Goal: Communication & Community: Answer question/provide support

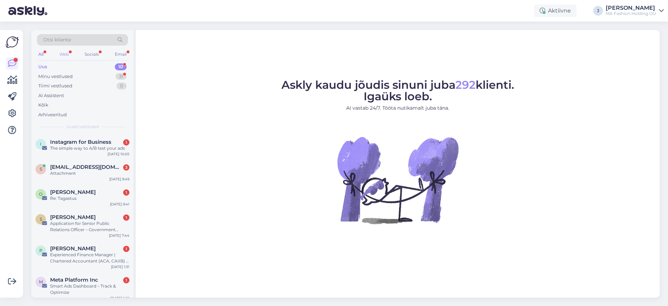
click at [68, 55] on div "Web" at bounding box center [64, 54] width 12 height 9
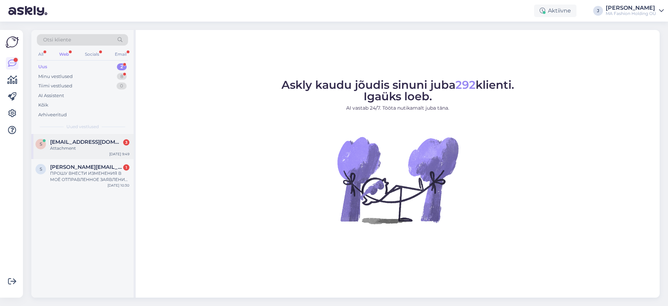
click at [93, 141] on span "[EMAIL_ADDRESS][DOMAIN_NAME]" at bounding box center [86, 142] width 72 height 6
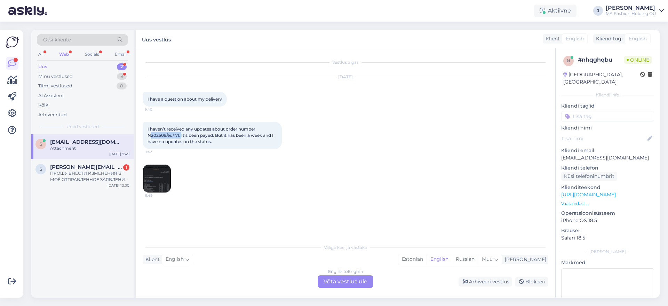
drag, startPoint x: 182, startPoint y: 135, endPoint x: 150, endPoint y: 136, distance: 31.7
click at [150, 136] on span "I haven’t received any updates about order number N202509/eu/171. It’s been pay…" at bounding box center [211, 135] width 127 height 18
copy span "202509/eu/171."
click at [360, 276] on div "English to English Võta vestlus üle" at bounding box center [345, 281] width 55 height 13
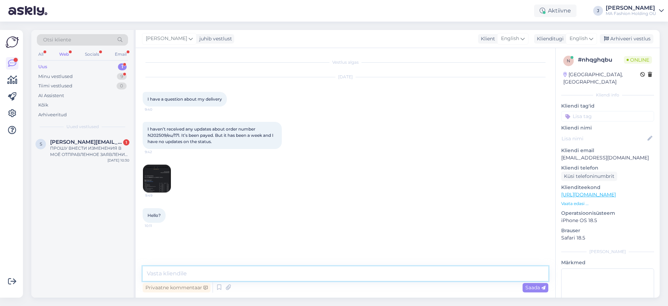
click at [358, 271] on textarea at bounding box center [346, 273] width 406 height 15
type textarea "J"
paste textarea "05605564953873"
click at [240, 268] on textarea "Hello, your order has been sent out. DPD tracking number is 05605564953873." at bounding box center [346, 273] width 406 height 15
click at [241, 270] on textarea "Hello, your order has been sent out. DPD tracking number is 05605564953873." at bounding box center [346, 273] width 406 height 15
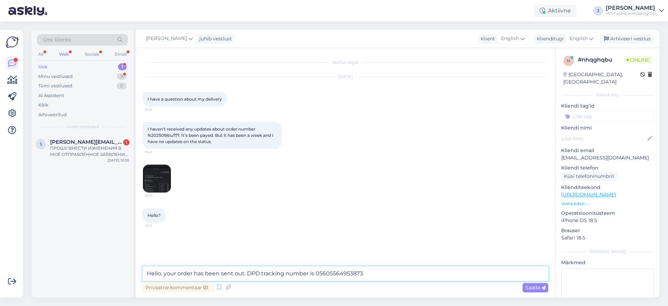
click at [243, 274] on textarea "Hello, your order has been sent out. DPD tracking number is 05605564953873." at bounding box center [346, 273] width 406 height 15
click at [244, 273] on textarea "Hello, your order has been sent out. DPD tracking number is 05605564953873." at bounding box center [346, 273] width 406 height 15
click at [431, 279] on textarea "Hello, your order has been sent out on [DATE]. DPD tracking number is 056055649…" at bounding box center [346, 273] width 406 height 15
type textarea "Hello, your order has been sent out on [DATE]. DPD tracking number is 056055649…"
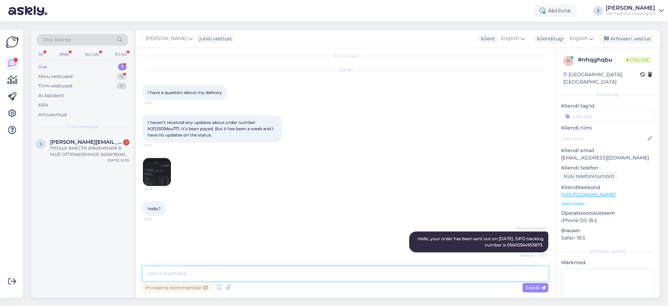
scroll to position [37, 0]
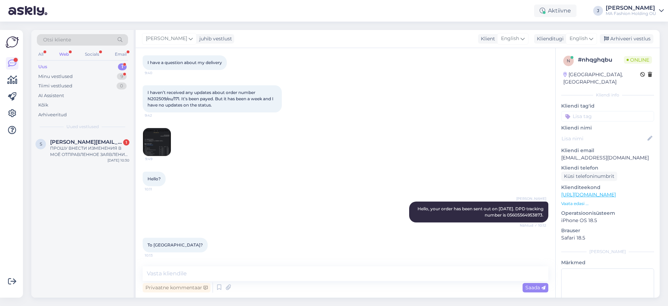
click at [255, 264] on div "Vestlus algas [DATE] I have a question about my delivery 9:40 I haven’t receive…" at bounding box center [346, 173] width 420 height 250
click at [260, 270] on textarea at bounding box center [346, 273] width 406 height 15
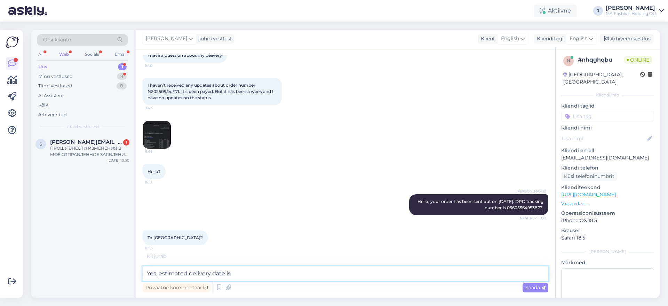
paste textarea "[DATE]"
type textarea "Yes, estimated delivery date is [DATE]."
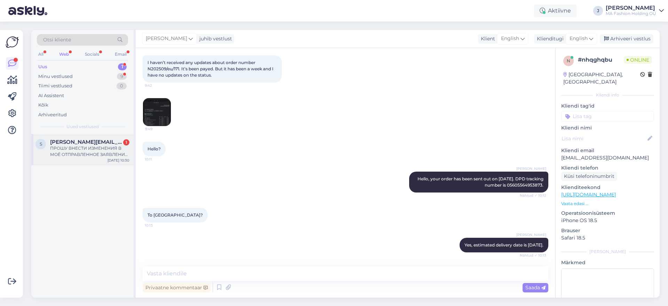
click at [83, 144] on span "[PERSON_NAME][EMAIL_ADDRESS][DOMAIN_NAME]" at bounding box center [86, 142] width 72 height 6
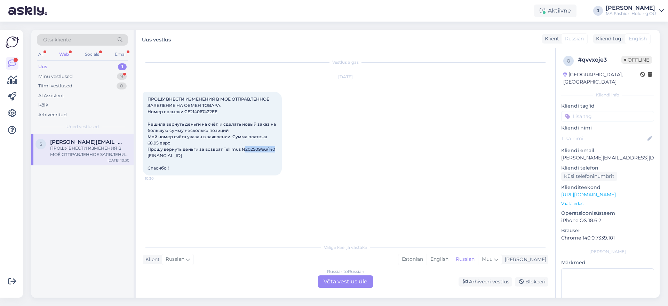
drag, startPoint x: 246, startPoint y: 150, endPoint x: 275, endPoint y: 151, distance: 29.2
click at [275, 151] on span "ПРОШУ ВНЕСТИ ИЗМЕНЕНИЯ В МОЁ ОТПРАВЛЕННОЕ ЗАЯВЛЕНИЕ НА ОБМЕН ТОВАРА. Номер посы…" at bounding box center [212, 133] width 129 height 74
copy span "202509/eu/140"
click at [342, 281] on div "Russian to Russian Võta vestlus üle" at bounding box center [345, 281] width 55 height 13
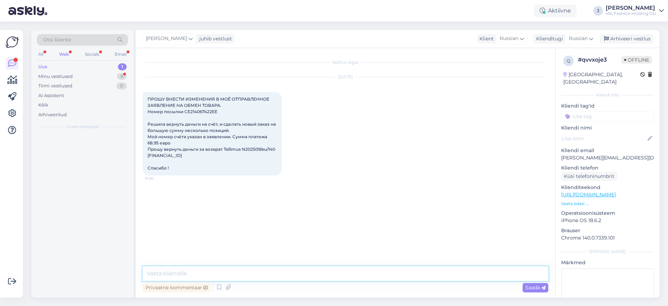
click at [338, 268] on textarea at bounding box center [346, 273] width 406 height 15
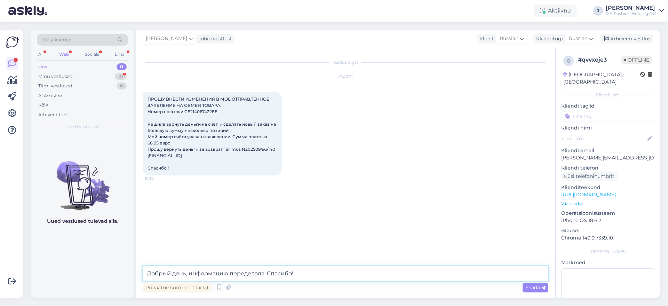
type textarea "Добрый день, информацию переделала. Спасибо!"
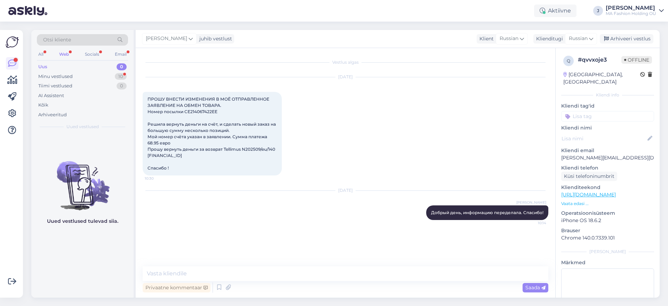
click at [77, 65] on div "Uus 0" at bounding box center [82, 67] width 91 height 10
click at [79, 75] on div "Minu vestlused 10" at bounding box center [82, 77] width 91 height 10
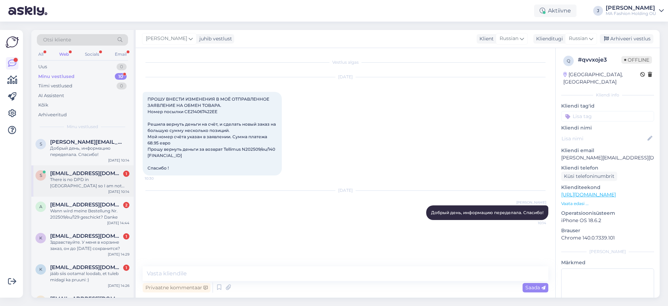
click at [95, 171] on span "[EMAIL_ADDRESS][DOMAIN_NAME]" at bounding box center [86, 173] width 72 height 6
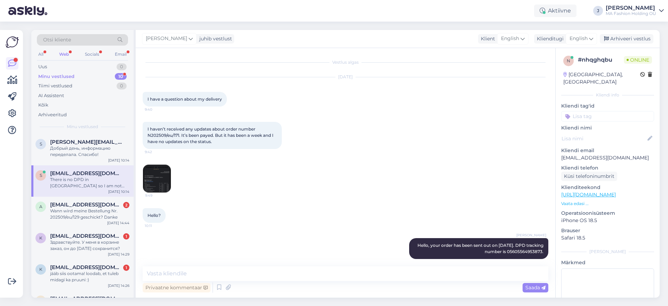
scroll to position [103, 0]
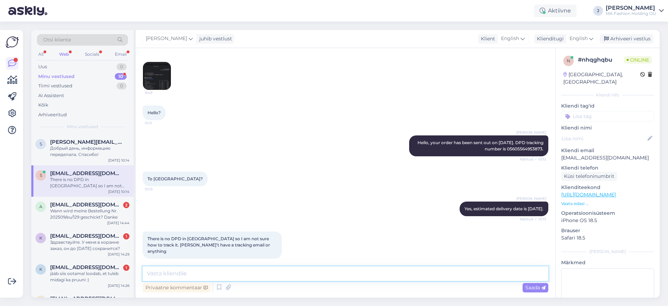
click at [254, 275] on textarea at bounding box center [346, 273] width 406 height 15
type textarea "One moment, I will see who is DPD's partner in [GEOGRAPHIC_DATA]"
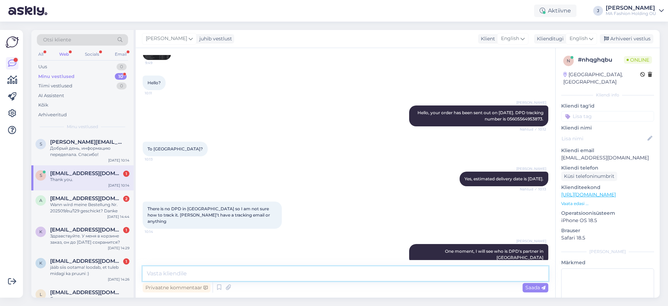
scroll to position [163, 0]
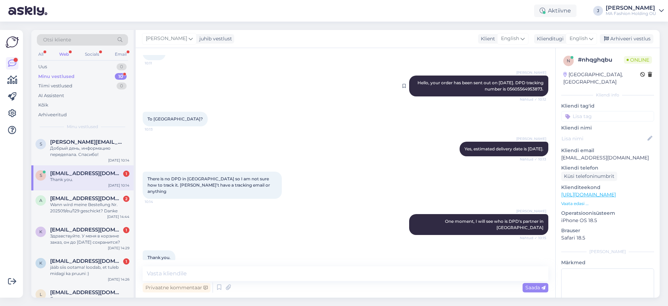
click at [508, 86] on span "Hello, your order has been sent out on [DATE]. DPD tracking number is 056055649…" at bounding box center [481, 85] width 127 height 11
copy span "05605564953873"
click at [235, 261] on div "Vestlus algas [DATE] I have a question about my delivery 9:40 I haven’t receive…" at bounding box center [346, 173] width 420 height 250
click at [236, 267] on textarea at bounding box center [346, 273] width 406 height 15
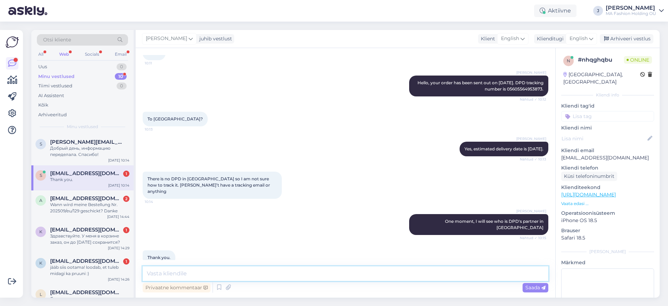
paste textarea "[URL][DOMAIN_NAME]"
type textarea "[URL][DOMAIN_NAME]"
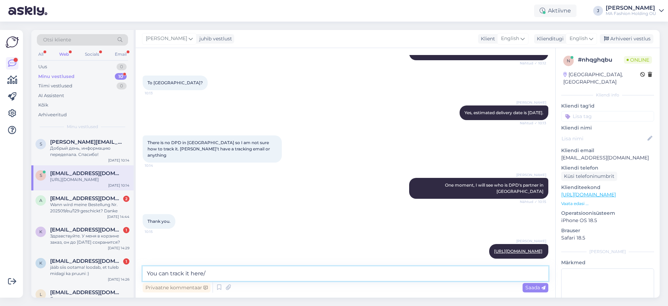
type textarea "You can track it here"
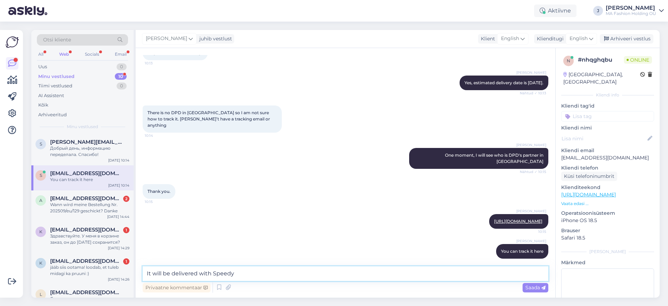
type textarea "It will be delivered with Speedy"
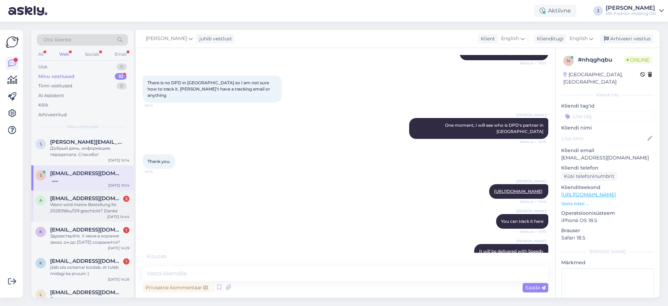
click at [84, 216] on div "a [EMAIL_ADDRESS][DOMAIN_NAME] 2 Wann wird meine Bestellung Nr. 202509/eu/129 g…" at bounding box center [82, 205] width 102 height 31
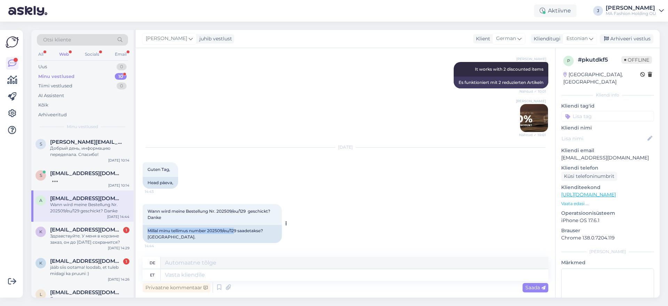
scroll to position [807, 0]
drag, startPoint x: 237, startPoint y: 221, endPoint x: 208, endPoint y: 230, distance: 30.3
click at [208, 230] on div "Millal minu tellimus number 202509/eu/129 saadetakse? [GEOGRAPHIC_DATA]." at bounding box center [212, 234] width 139 height 18
click at [213, 232] on div "Millal minu tellimus number 202509/eu/129 saadetakse? [GEOGRAPHIC_DATA]." at bounding box center [212, 234] width 139 height 18
drag, startPoint x: 210, startPoint y: 231, endPoint x: 240, endPoint y: 229, distance: 30.4
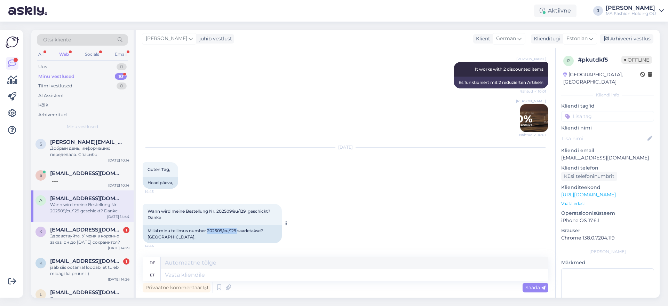
click at [240, 229] on div "Millal minu tellimus number 202509/eu/129 saadetakse? [GEOGRAPHIC_DATA]." at bounding box center [212, 234] width 139 height 18
copy div "202509/eu/129"
click at [111, 181] on div "Ah I see. Thank you very much!" at bounding box center [89, 179] width 79 height 6
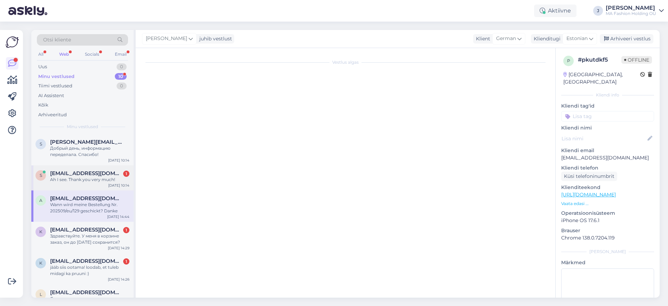
scroll to position [271, 0]
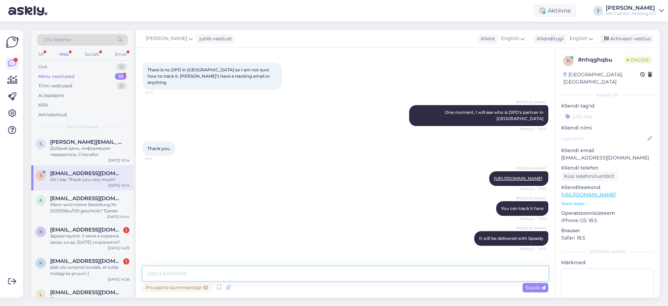
click at [231, 274] on textarea at bounding box center [346, 273] width 406 height 15
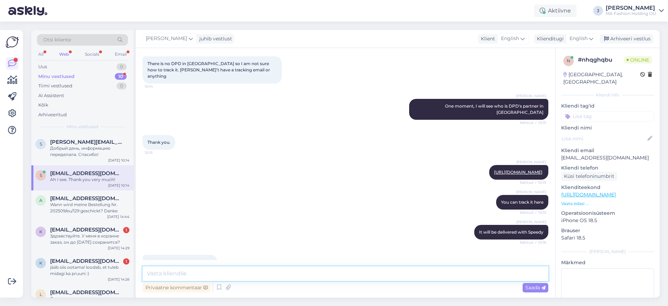
scroll to position [289, 0]
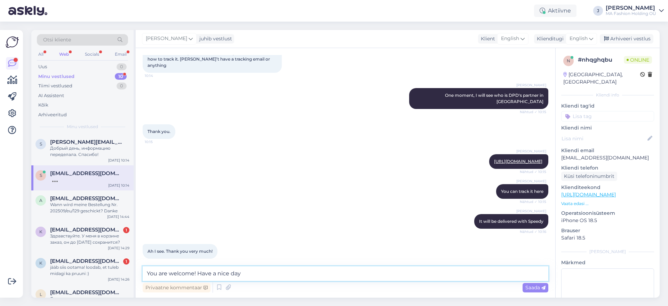
type textarea "You are welcome! Have a nice day 😊"
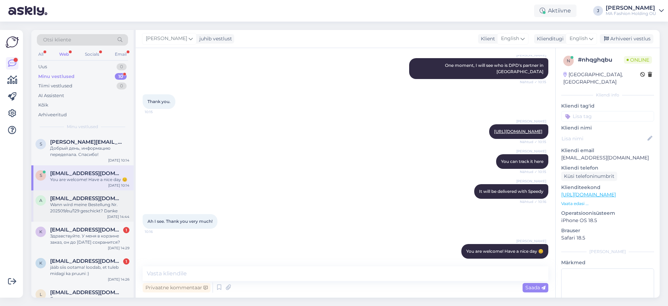
click at [85, 208] on div "Wann wird meine Bestellung Nr. 202509/eu/129 geschickt? Danke" at bounding box center [89, 208] width 79 height 13
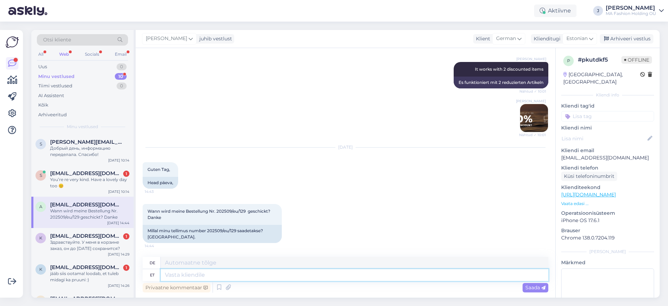
click at [215, 271] on textarea at bounding box center [355, 275] width 388 height 12
click at [592, 37] on icon at bounding box center [591, 39] width 4 height 8
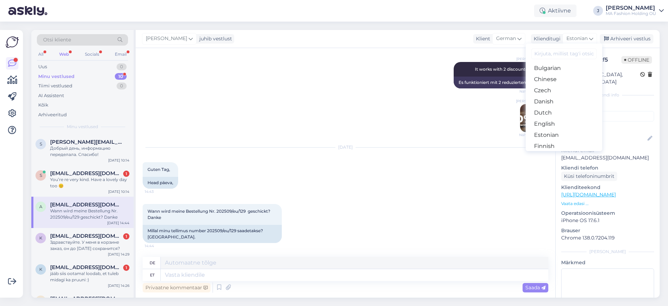
scroll to position [44, 0]
click at [568, 110] on link "Estonian" at bounding box center [564, 115] width 77 height 11
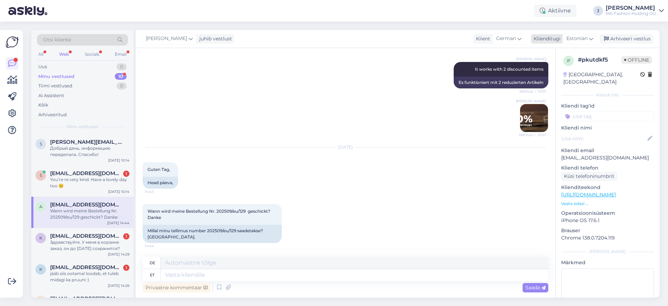
click at [570, 39] on span "Estonian" at bounding box center [577, 39] width 21 height 8
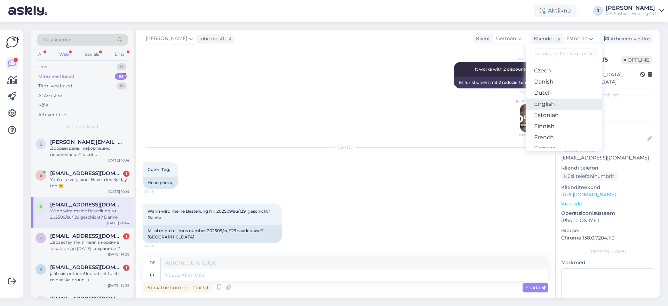
click at [574, 104] on link "English" at bounding box center [564, 103] width 77 height 11
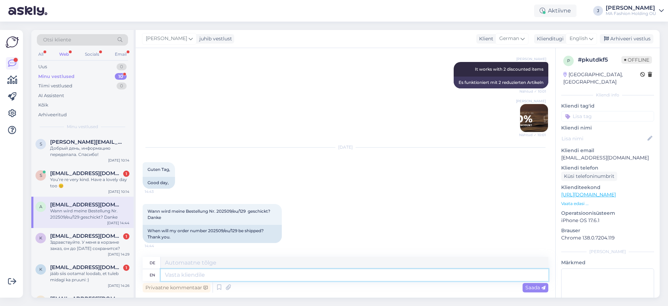
click at [273, 272] on textarea at bounding box center [355, 275] width 388 height 12
type textarea "Hello,"
type textarea "Hallo,"
type textarea "Hello, your"
type textarea "Hallo, Ihr"
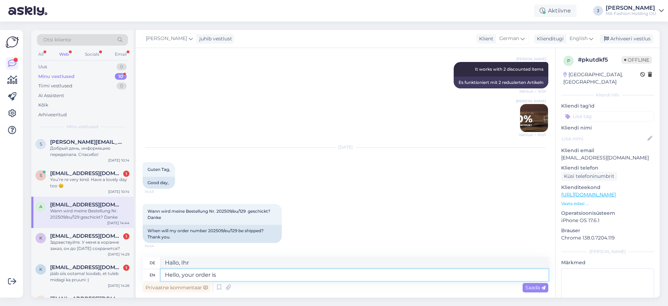
type textarea "Hello, your order is"
type textarea "Hallo, Ihre Bestellung ist"
type textarea "Hello, your order is on t"
type textarea "Hallo, Ihre Bestellung ist auf"
type textarea "Hello, your order is on its"
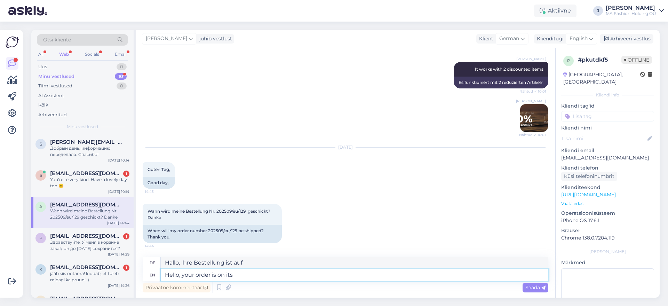
type textarea "Hallo, Ihre Bestellung ist auf dem Weg"
type textarea "Hello, your order is on it's way."
type textarea "Hallo, Ihre Bestellung ist unterwegs."
click at [237, 274] on textarea "Hello, your order is on it's way." at bounding box center [355, 275] width 388 height 12
click at [232, 275] on textarea "Hello, your order is on it's way." at bounding box center [355, 275] width 388 height 12
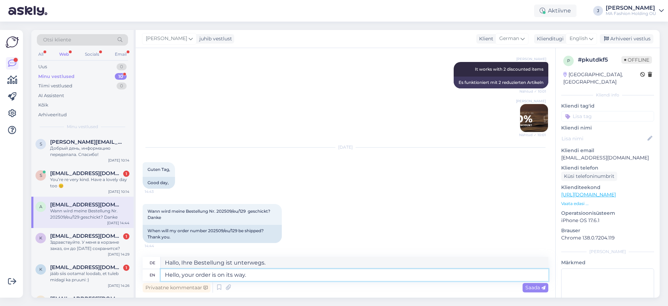
click at [257, 273] on textarea "Hello, your order is on its way." at bounding box center [355, 275] width 388 height 12
type textarea "Hello, your order is on its way. DPD"
type textarea "Hallo, Ihre Bestellung ist unterwegs. DPD"
type textarea "Hello, your order is on its way. DPD tracking n"
type textarea "Hallo, Ihre Bestellung ist unterwegs. DPD-Tracking"
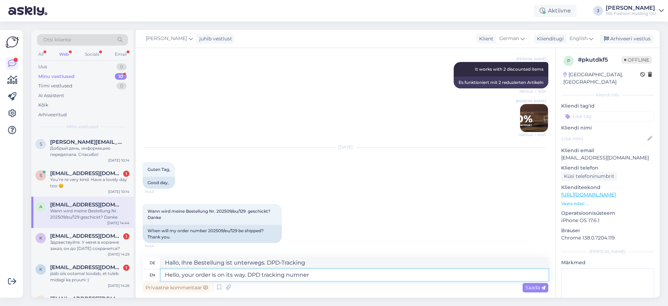
type textarea "Hello, your order is on its way. DPD tracking numner"
type textarea "Hallo, Ihre Bestellung ist unterwegs. DPD-Trackingnummer"
type textarea "Hello, your order is on its way. DPD tracking number si"
type textarea "Hallo, Ihre Bestellung ist unterwegs. DPD Trackingnummer si"
type textarea "Hello, your order is on its way. DPD tracking number id"
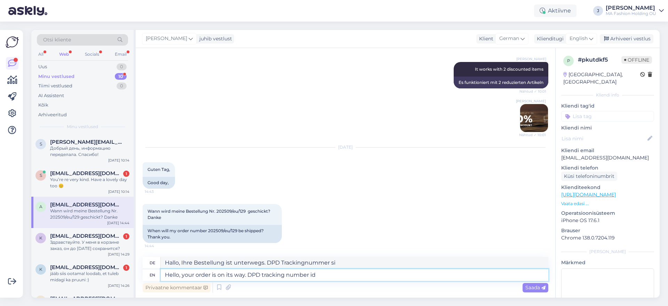
type textarea "Hallo, Ihre Bestellung ist unterwegs. DPD-Trackingnummer"
type textarea "Hello, your order is on its way. DPD tracking number id"
type textarea "Hallo, Ihre Bestellung ist unterwegs. DPD Trackingnummer ID"
type textarea "Hello, your order is on its way. DPD tracking number is"
type textarea "Hallo, Ihre Bestellung ist unterwegs. Die DPD-Trackingnummer lautet"
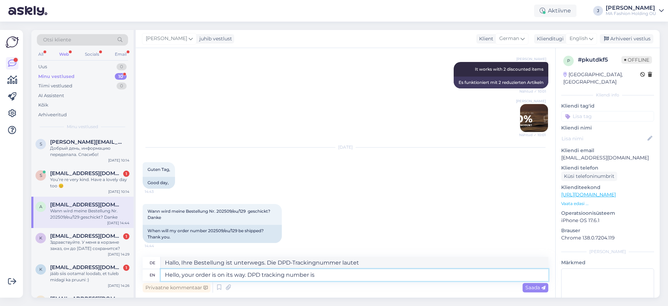
paste textarea "05605564953879"
type textarea "Hello, your order is on its way. DPD tracking number is 05605564953879."
type textarea "Hallo, Ihre Bestellung ist unterwegs. Die DPD-Trackingnummer lautet 05605564953…"
type textarea "Hello, your order is on its way. DPD tracking number is 05605564953879. ETA s"
type textarea "Hallo, Ihre Bestellung ist unterwegs. Die DPD-Trackingnummer lautet 05605564953…"
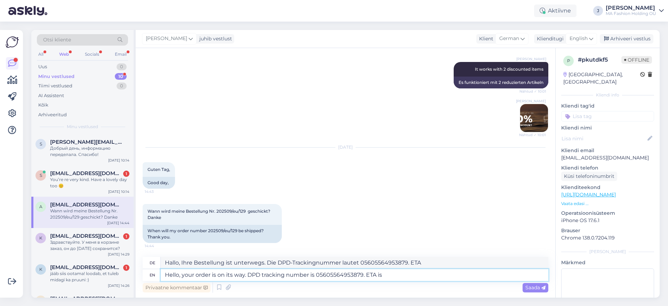
type textarea "Hello, your order is on its way. DPD tracking number is 05605564953879. ETA is"
type textarea "Hallo, Ihre Bestellung ist unterwegs. Die DPD-Trackingnummer lautet 05605564953…"
paste textarea "[DATE]"
type textarea "Hello, your order is on its way. DPD tracking number is 05605564953879. ETA is …"
type textarea "Hallo, Ihre Bestellung ist unterwegs. Die DPD-Trackingnummer lautet 05605564953…"
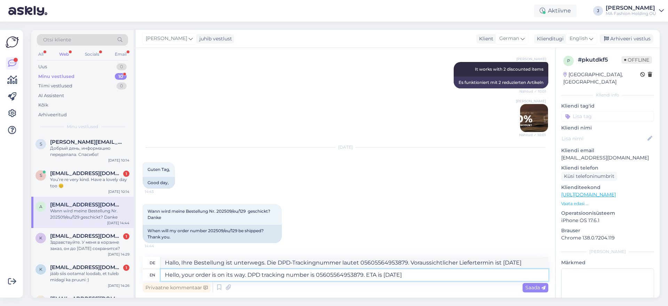
click at [495, 279] on textarea "Hello, your order is on its way. DPD tracking number is 05605564953879. ETA is …" at bounding box center [355, 275] width 388 height 12
type textarea "Hello, your order is on its way. DPD tracking number is 05605564953879. ETA is …"
click at [539, 286] on span "Saada" at bounding box center [536, 287] width 20 height 6
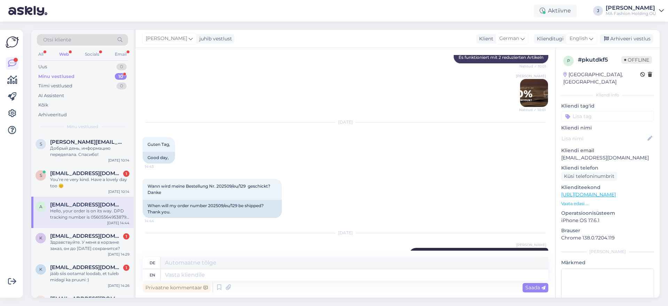
scroll to position [882, 0]
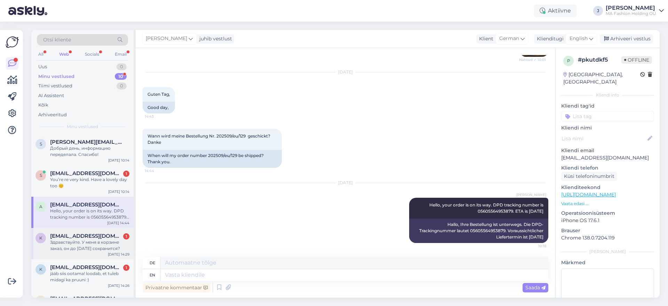
click at [98, 253] on div "k [EMAIL_ADDRESS][DOMAIN_NAME] 1 Здравствуйте. У меня в корзине заказ, он до [D…" at bounding box center [82, 243] width 102 height 31
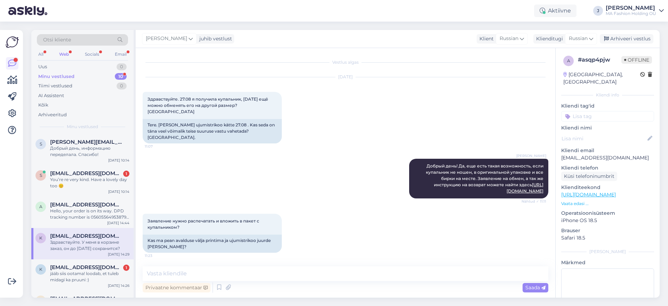
scroll to position [289, 0]
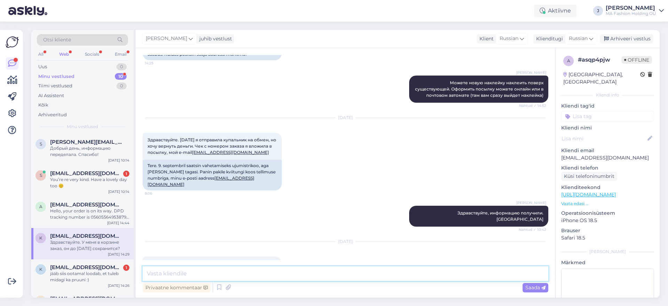
click at [255, 273] on textarea at bounding box center [346, 273] width 406 height 15
click at [280, 269] on textarea at bounding box center [346, 273] width 406 height 15
type textarea "Добрый день, да сохранится"
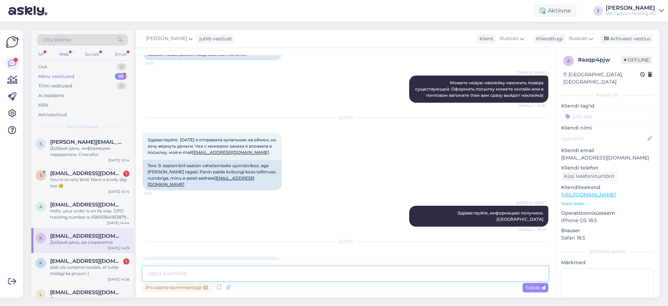
scroll to position [334, 0]
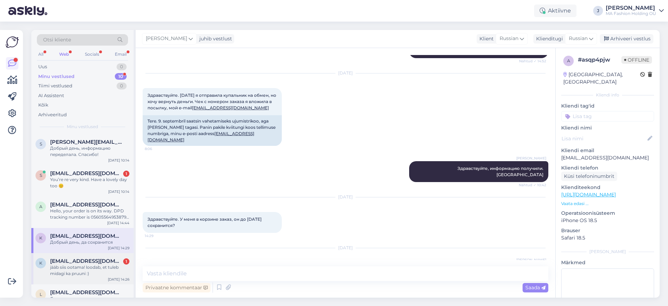
click at [69, 282] on div "k [EMAIL_ADDRESS][DOMAIN_NAME] 1 jääb siis ootama! loodab, et tuleb midagi ka p…" at bounding box center [82, 268] width 102 height 31
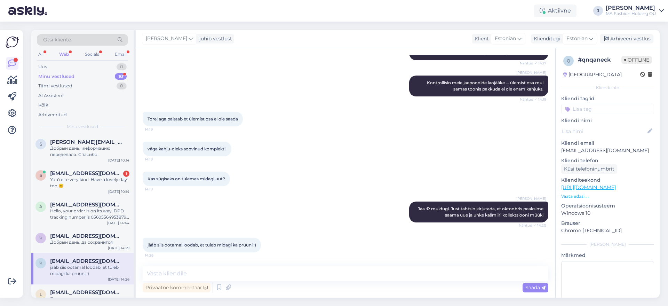
scroll to position [185, 0]
click at [232, 247] on div "jääb siis ootama! loodab, et tuleb midagi ka pruuni :) 14:26" at bounding box center [202, 245] width 118 height 15
click at [228, 248] on div at bounding box center [228, 248] width 0 height 0
click at [74, 269] on div "jääb siis ootama! loodab, et tuleb midagi ka pruuni :)" at bounding box center [89, 270] width 79 height 13
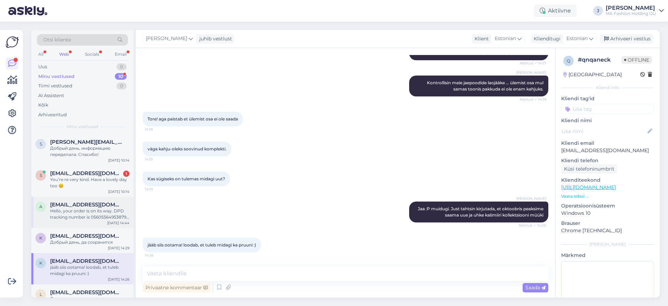
scroll to position [0, 0]
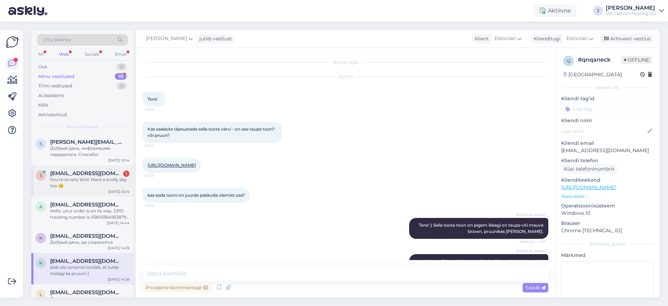
click at [76, 191] on div "s [EMAIL_ADDRESS][DOMAIN_NAME] 1 You’re re very kind. Have a lovely day too 😊 […" at bounding box center [82, 180] width 102 height 31
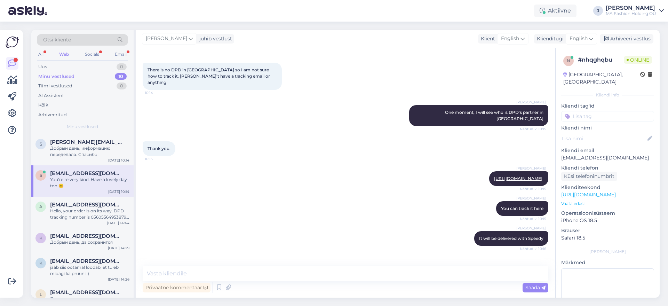
click at [256, 234] on div "[PERSON_NAME] It will be delivered with Speedy Nähtud ✓ 10:16" at bounding box center [346, 238] width 406 height 30
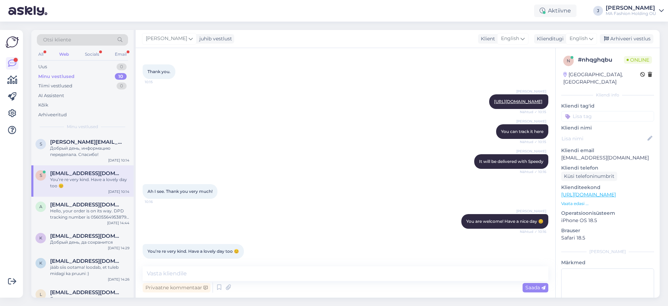
click at [102, 55] on div "All Web Socials Email" at bounding box center [82, 55] width 91 height 11
click at [98, 54] on div "Socials" at bounding box center [92, 54] width 17 height 9
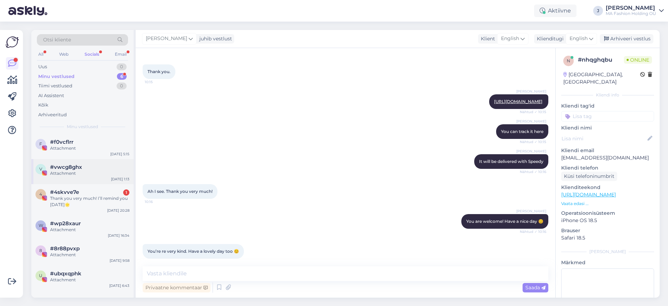
click at [101, 180] on div "v #vwcg8ghx Attachment [DATE] 1:13" at bounding box center [82, 171] width 102 height 25
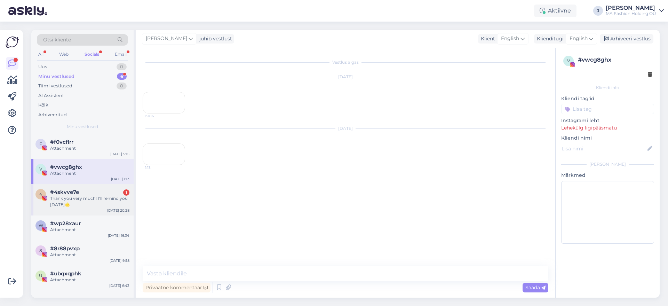
click at [103, 190] on div "#4skvve7e 1" at bounding box center [89, 192] width 79 height 6
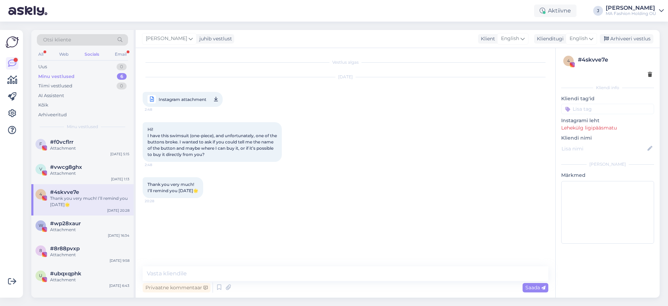
click at [120, 45] on div "Otsi kliente" at bounding box center [82, 39] width 91 height 11
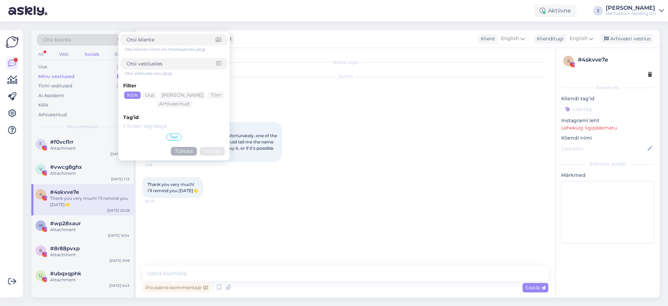
click at [122, 49] on div "Otsi kliente nime või meiliaadressi järgi Otsi vestluste sisu järgi Filter Kõik…" at bounding box center [173, 96] width 107 height 124
click at [113, 55] on div "All Web Socials Email" at bounding box center [82, 55] width 91 height 11
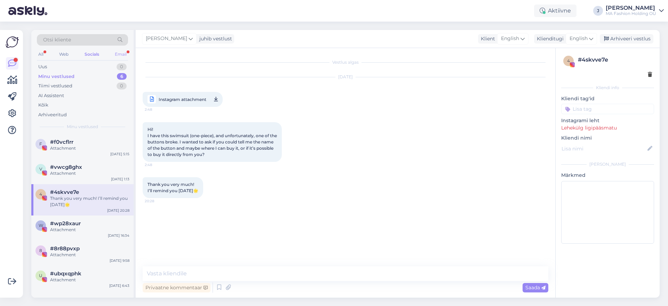
click at [116, 55] on div "All Web Socials Email" at bounding box center [82, 55] width 91 height 11
click at [116, 54] on div "Email" at bounding box center [120, 54] width 15 height 9
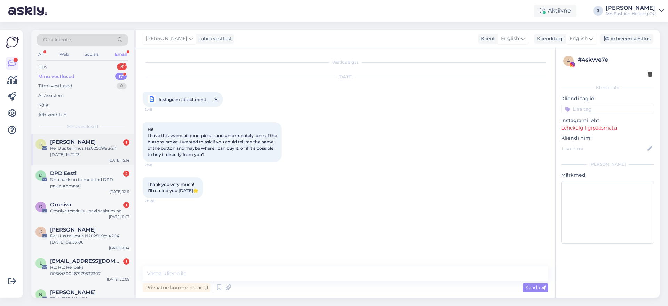
click at [101, 144] on div "[PERSON_NAME] 1" at bounding box center [89, 142] width 79 height 6
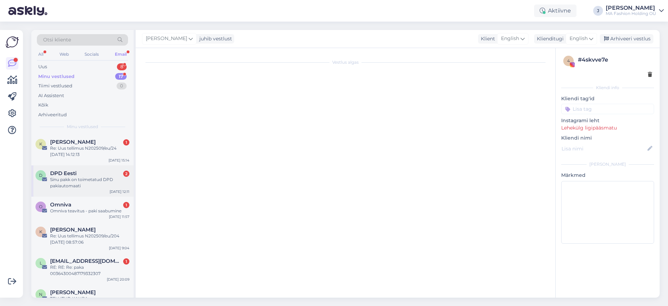
click at [103, 182] on div "Sinu pakk on toimetatud DPD pakiautomaati" at bounding box center [89, 182] width 79 height 13
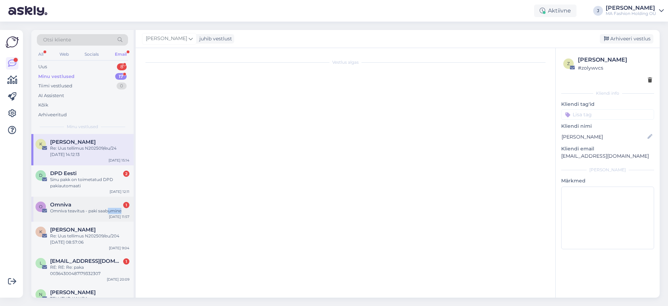
click at [107, 217] on div "O Omniva 1 Omniva teavitus - paki saabumine [DATE] 11:57" at bounding box center [82, 209] width 102 height 25
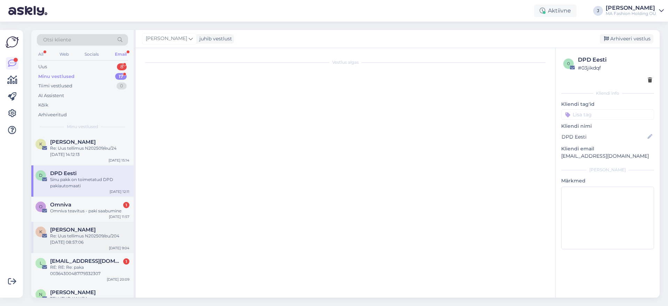
click at [107, 241] on div "Re: Uus tellimus N202509/eu/204 [DATE] 08:57:06" at bounding box center [89, 239] width 79 height 13
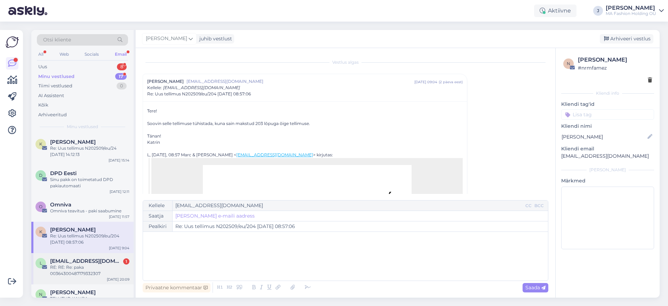
drag, startPoint x: 106, startPoint y: 261, endPoint x: 107, endPoint y: 255, distance: 6.0
click at [107, 260] on div "[EMAIL_ADDRESS][DOMAIN_NAME] 1" at bounding box center [89, 261] width 79 height 6
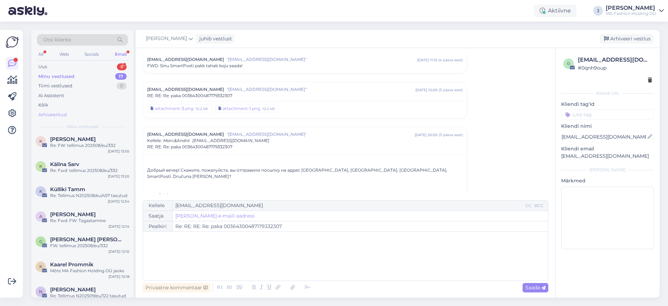
scroll to position [218, 0]
click at [101, 66] on div "Uus 8" at bounding box center [82, 67] width 91 height 10
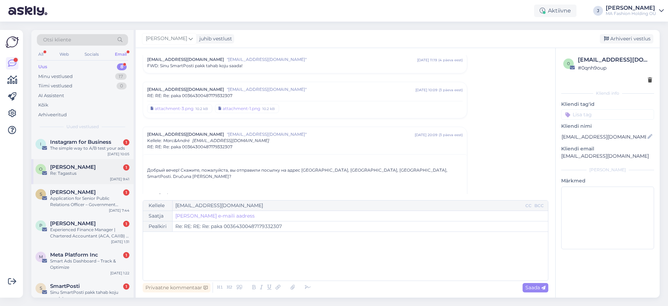
click at [96, 169] on div "[PERSON_NAME] 1" at bounding box center [89, 167] width 79 height 6
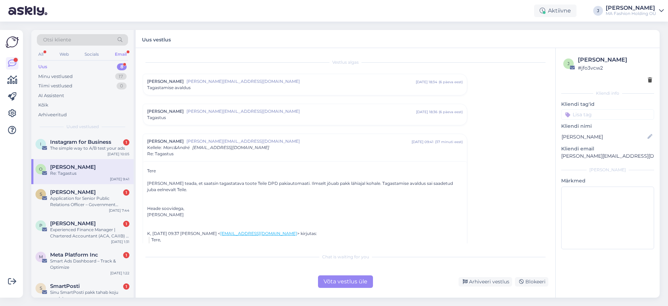
click at [347, 274] on div "Chat is waiting for you Võta vestlus üle Arhiveeri vestlus Blokeeri" at bounding box center [346, 269] width 406 height 38
click at [371, 287] on div "Võta vestlus üle" at bounding box center [345, 281] width 55 height 13
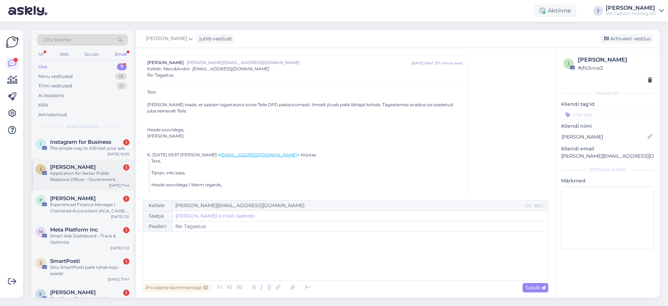
click at [111, 161] on div "S [PERSON_NAME] 1 Application for Senior Public Relations Officer – Government …" at bounding box center [82, 174] width 102 height 31
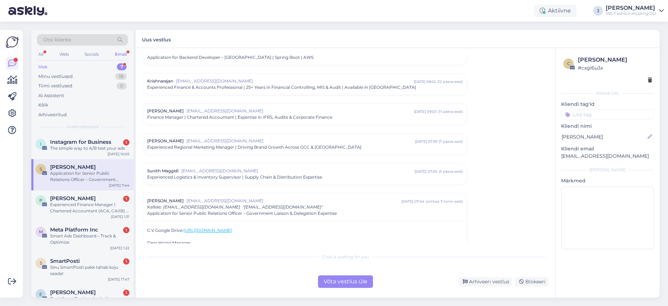
click at [329, 282] on div "Võta vestlus üle" at bounding box center [345, 281] width 55 height 13
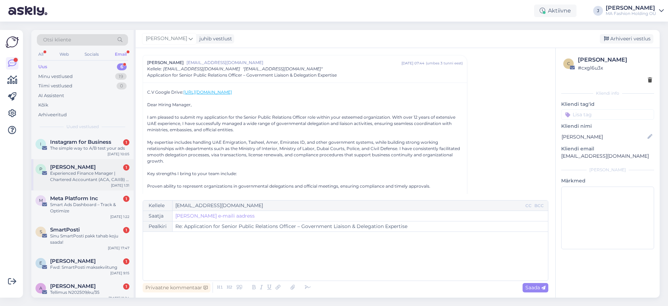
click at [76, 160] on div "[PERSON_NAME] 1 Experienced Finance Manager | Chartered Accountant (ACA, CAIIB)…" at bounding box center [82, 174] width 102 height 31
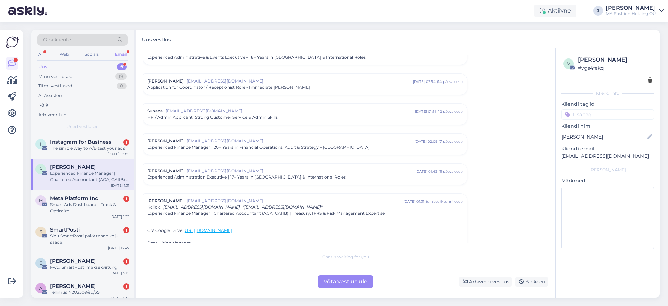
drag, startPoint x: 320, startPoint y: 274, endPoint x: 330, endPoint y: 277, distance: 9.9
click at [323, 275] on div "Chat is waiting for you Võta vestlus üle Arhiveeri vestlus Blokeeri" at bounding box center [346, 269] width 406 height 38
click at [336, 279] on div "Võta vestlus üle" at bounding box center [345, 281] width 55 height 13
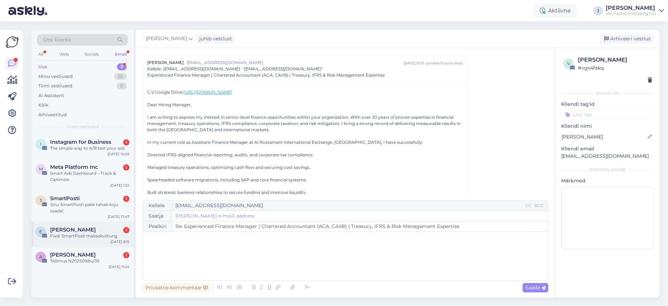
click at [100, 226] on div "E [PERSON_NAME] 1 Fwd: SmartPosti maksekviitung [DATE] 9:15" at bounding box center [82, 234] width 102 height 25
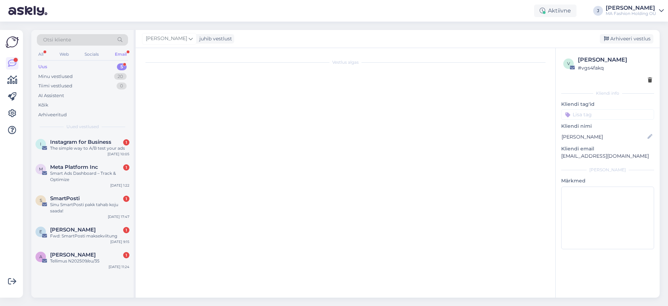
scroll to position [257, 0]
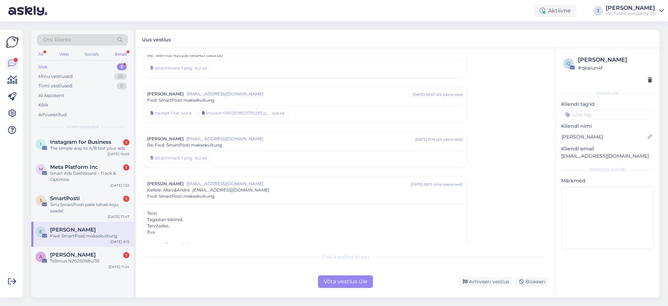
click at [342, 290] on div "Vestlus [PERSON_NAME] Erikson [EMAIL_ADDRESS][DOMAIN_NAME] jaan 28 12:58 ( 8 ku…" at bounding box center [346, 173] width 420 height 250
click at [341, 286] on div "Võta vestlus üle" at bounding box center [345, 281] width 55 height 13
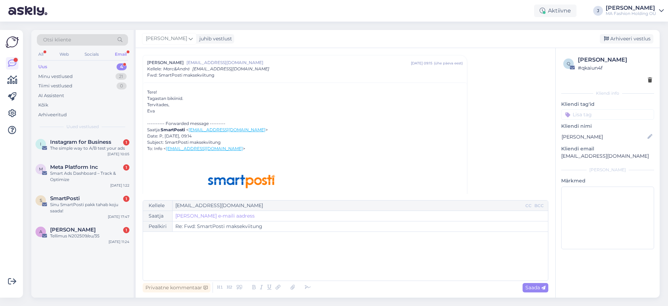
click at [85, 247] on div "I Instagram for Business 1 The simple way to A/B test your ads [DATE] 10:05 M M…" at bounding box center [82, 216] width 102 height 164
click at [99, 219] on div "S SmartPosti 1 Sinu SmartPosti pakk tahab koju saada! [DATE] 17:47" at bounding box center [82, 205] width 102 height 31
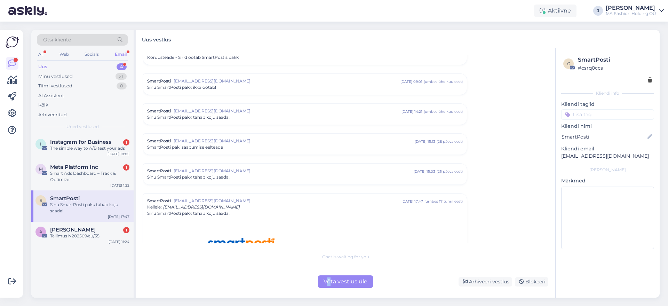
click at [330, 281] on div "Võta vestlus üle" at bounding box center [345, 281] width 55 height 13
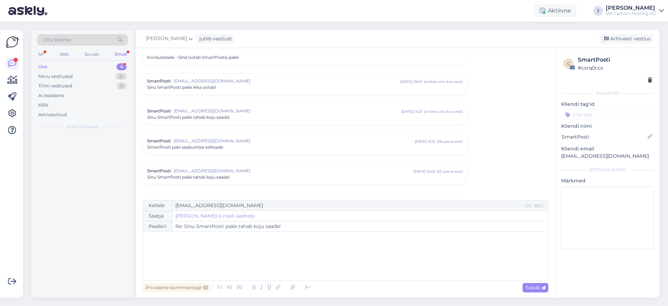
scroll to position [1036, 0]
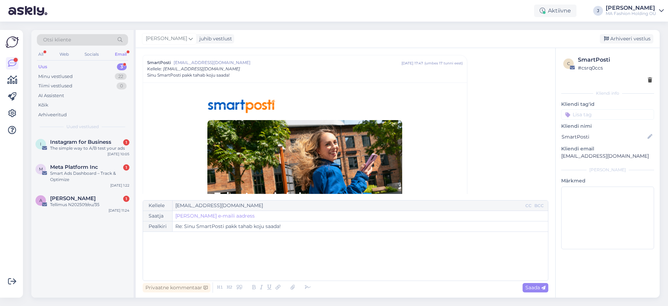
drag, startPoint x: 58, startPoint y: 211, endPoint x: 64, endPoint y: 218, distance: 8.9
click at [58, 210] on div "A [PERSON_NAME] 1 Tellimus N202509/eu/35 [DATE] 11:24" at bounding box center [82, 202] width 102 height 25
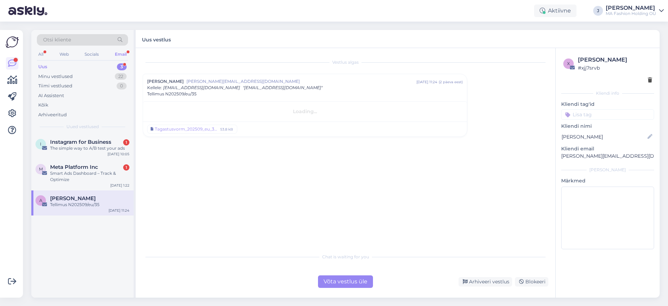
scroll to position [0, 0]
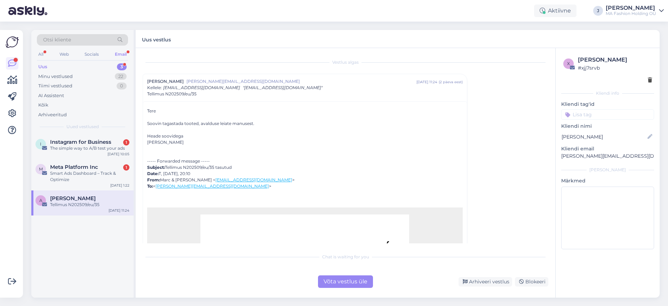
click at [355, 281] on div "Võta vestlus üle" at bounding box center [345, 281] width 55 height 13
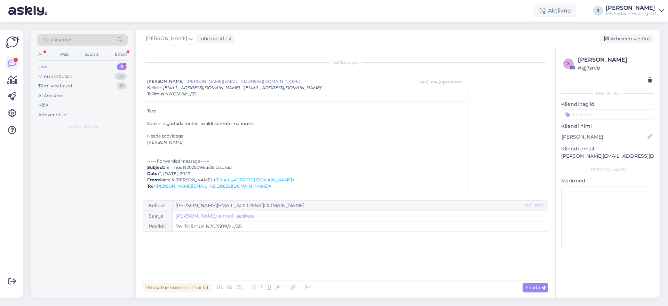
scroll to position [19, 0]
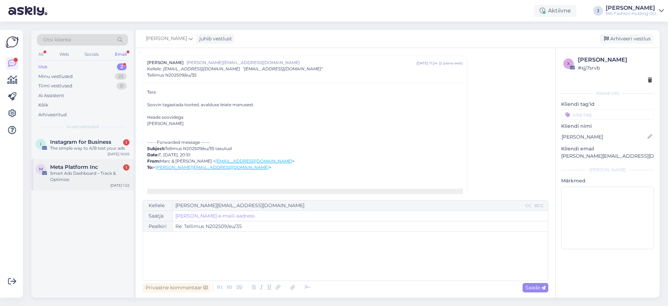
click at [108, 188] on div "I Instagram for Business 1 The simple way to A/B test your ads [DATE] 10:05 M M…" at bounding box center [82, 216] width 102 height 164
click at [103, 186] on div "M Meta Platform Inc 1 Smart Ads Dashboard – Track & Optimize [DATE] 1:22" at bounding box center [82, 174] width 102 height 31
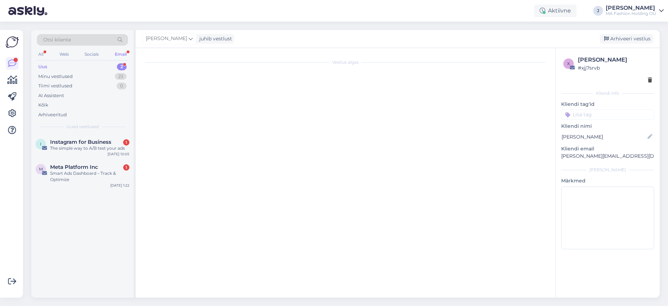
scroll to position [0, 0]
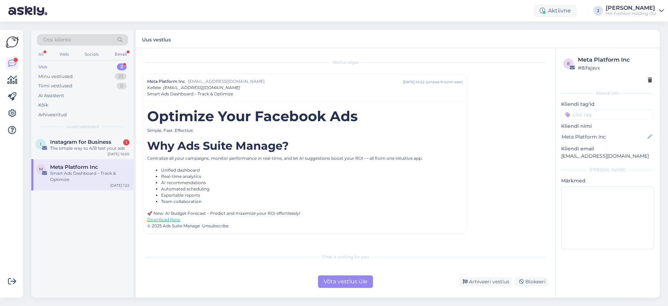
click at [330, 278] on div "Võta vestlus üle" at bounding box center [345, 281] width 55 height 13
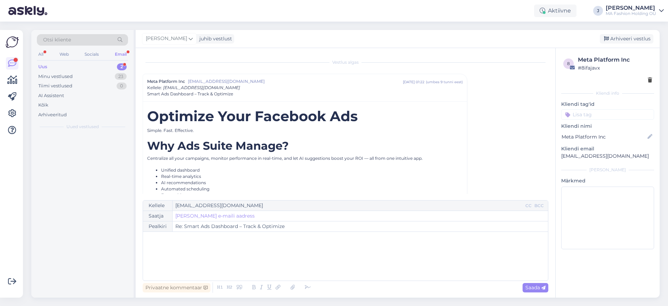
scroll to position [19, 0]
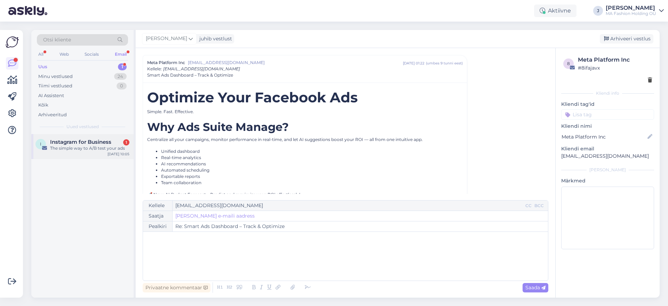
click at [76, 141] on span "Instagram for Business" at bounding box center [80, 142] width 61 height 6
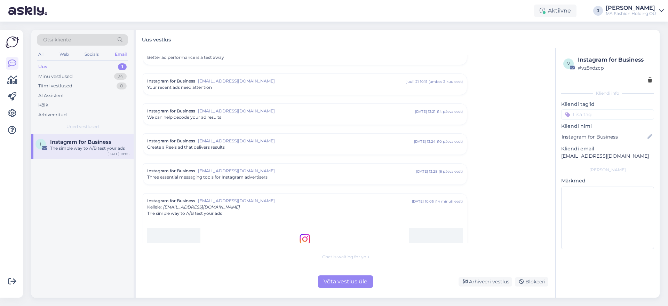
click at [339, 281] on div "Võta vestlus üle" at bounding box center [345, 281] width 55 height 13
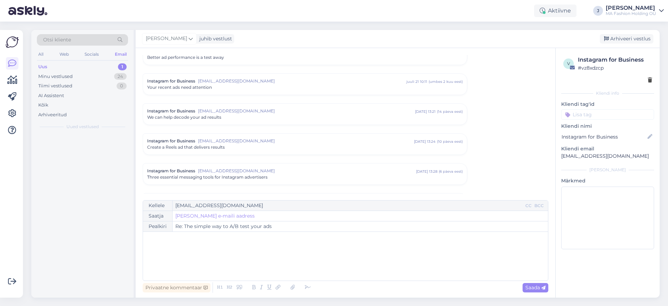
scroll to position [2982, 0]
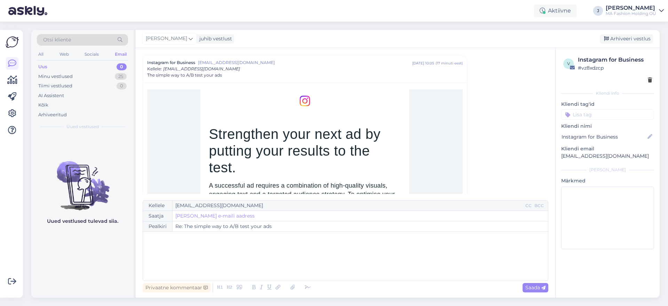
type input "Re: You could be missing out on potential customers"
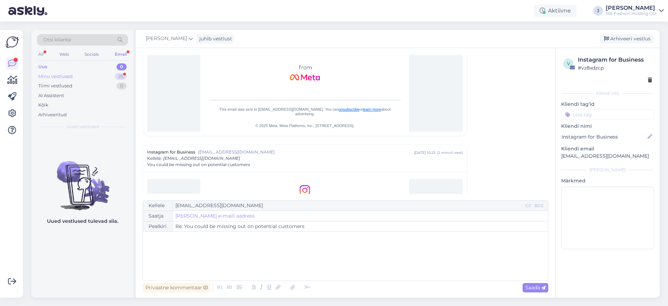
click at [95, 77] on div "Minu vestlused 25" at bounding box center [82, 77] width 91 height 10
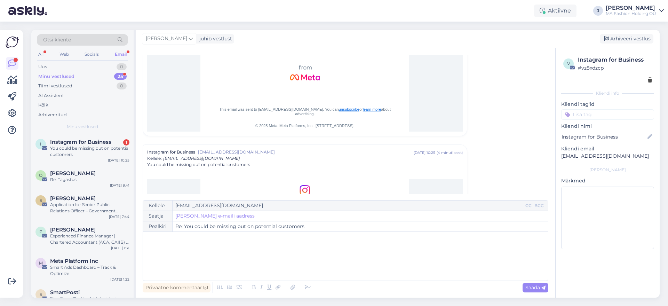
click at [94, 132] on div "Otsi kliente All Web Socials Email Uus 0 Minu vestlused 25 Tiimi vestlused 0 AI…" at bounding box center [82, 82] width 102 height 104
click at [98, 146] on div "You could be missing out on potential customers" at bounding box center [89, 151] width 79 height 13
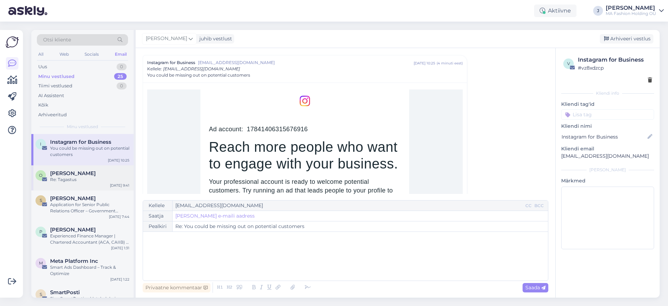
click at [105, 186] on div "O [PERSON_NAME] Re: Tagastus [DATE] 9:41" at bounding box center [82, 177] width 102 height 25
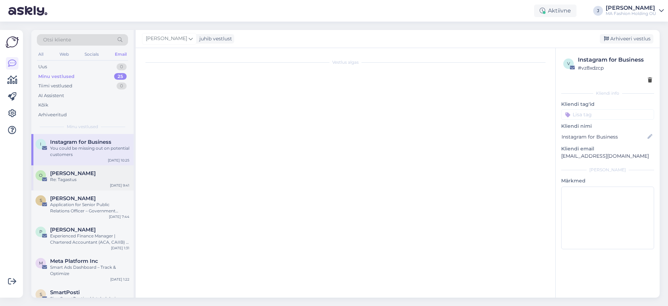
scroll to position [7, 0]
